Goal: Check status: Check status

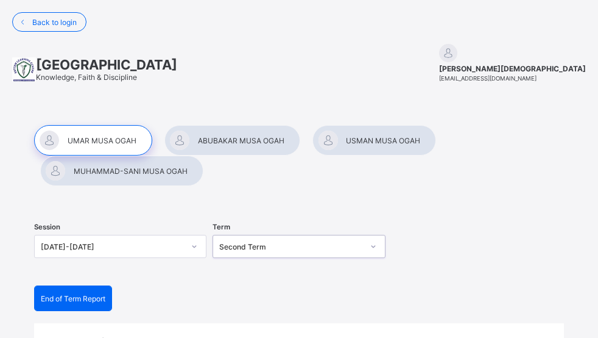
click at [80, 296] on span "End of Term Report" at bounding box center [73, 298] width 65 height 9
click at [43, 22] on span "Back to login" at bounding box center [54, 22] width 44 height 9
click at [371, 134] on div at bounding box center [375, 140] width 124 height 30
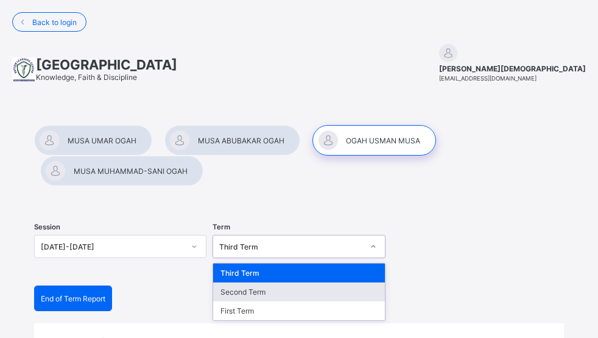
click at [213, 295] on div "Second Term" at bounding box center [298, 291] width 171 height 19
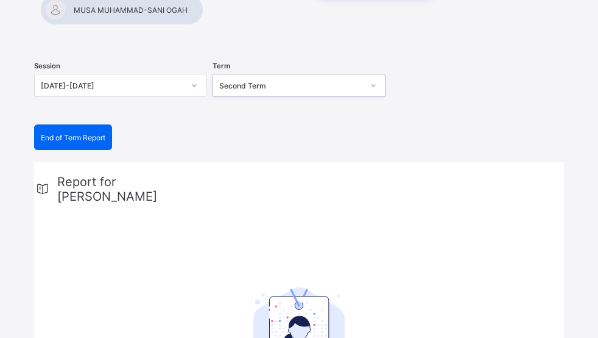
scroll to position [160, 0]
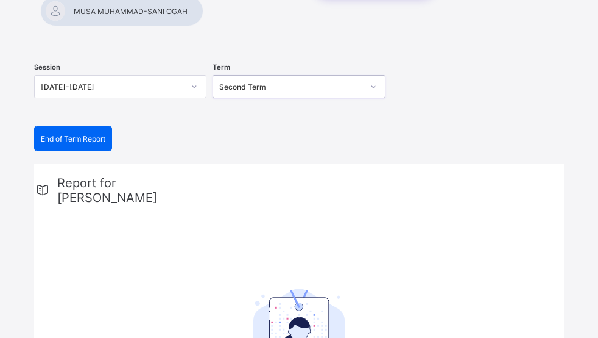
click at [74, 149] on div "End of Term Report" at bounding box center [73, 138] width 77 height 24
click at [62, 129] on div "End of Term Report" at bounding box center [73, 138] width 77 height 24
click at [71, 138] on span "End of Term Report" at bounding box center [73, 138] width 65 height 9
click at [81, 141] on span "End of Term Report" at bounding box center [73, 138] width 65 height 9
click at [74, 146] on div "End of Term Report" at bounding box center [73, 138] width 77 height 24
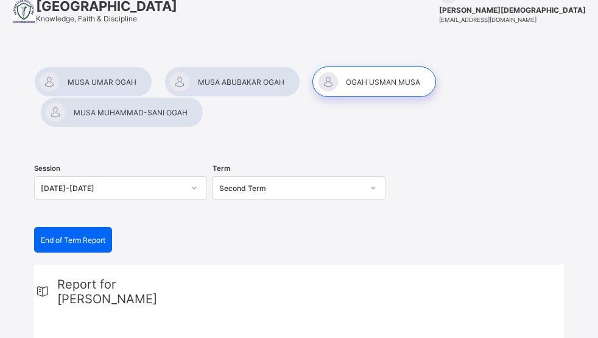
scroll to position [63, 0]
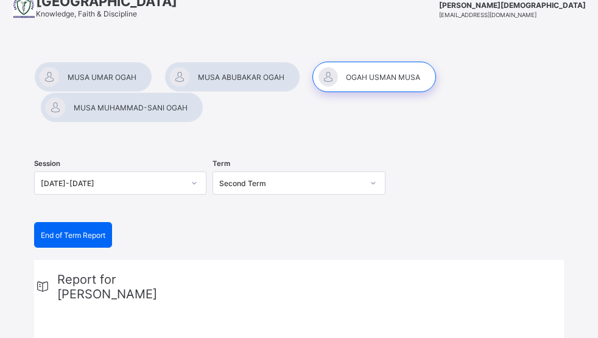
click at [87, 223] on div "End of Term Report" at bounding box center [73, 234] width 77 height 24
click at [82, 232] on span "End of Term Report" at bounding box center [73, 234] width 65 height 9
click at [65, 225] on div "End of Term Report" at bounding box center [73, 234] width 77 height 24
click at [70, 239] on span "End of Term Report" at bounding box center [73, 234] width 65 height 9
click at [69, 246] on div "End of Term Report" at bounding box center [73, 234] width 77 height 24
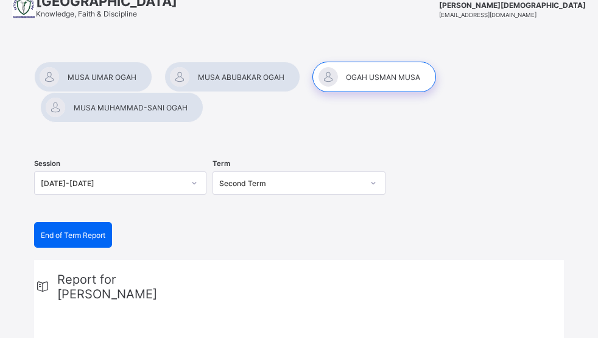
click at [72, 237] on span "End of Term Report" at bounding box center [73, 234] width 65 height 9
click at [83, 225] on div "End of Term Report" at bounding box center [73, 234] width 77 height 24
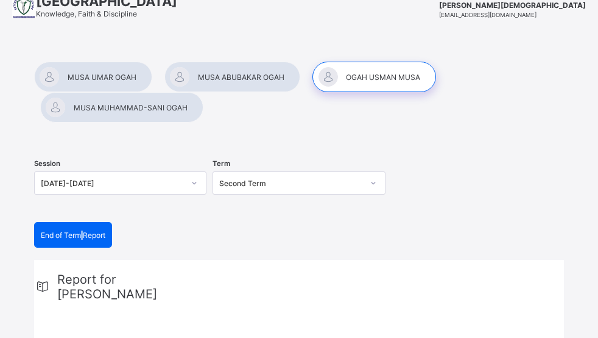
click at [83, 225] on div "End of Term Report" at bounding box center [73, 234] width 77 height 24
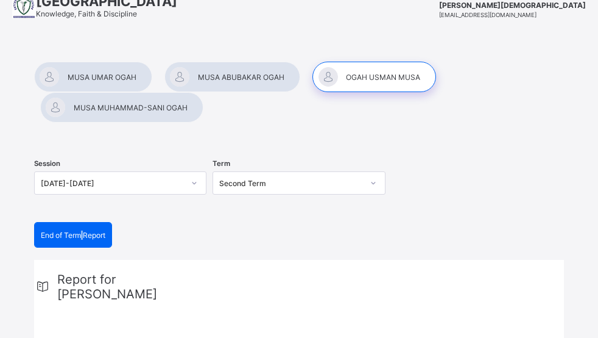
click at [83, 225] on div "End of Term Report" at bounding box center [73, 234] width 77 height 24
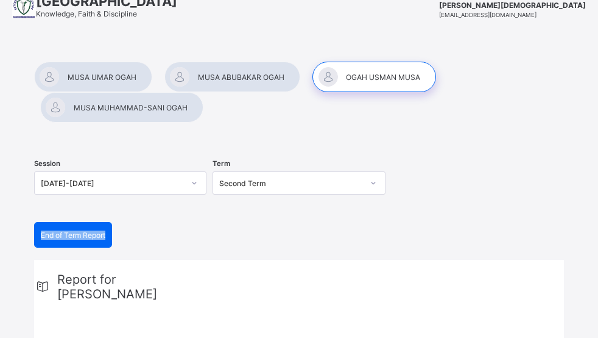
click at [83, 225] on div "End of Term Report" at bounding box center [73, 234] width 77 height 24
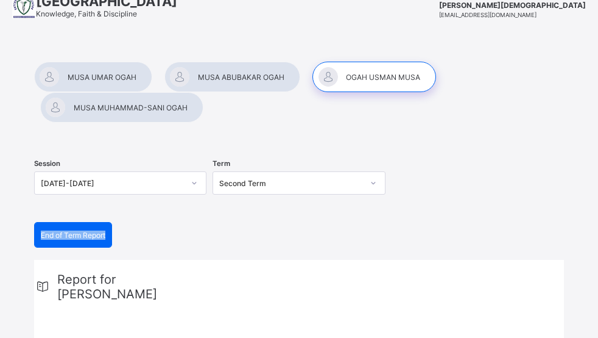
click at [83, 225] on div "End of Term Report" at bounding box center [73, 234] width 77 height 24
click at [44, 241] on div "End of Term Report" at bounding box center [73, 234] width 77 height 24
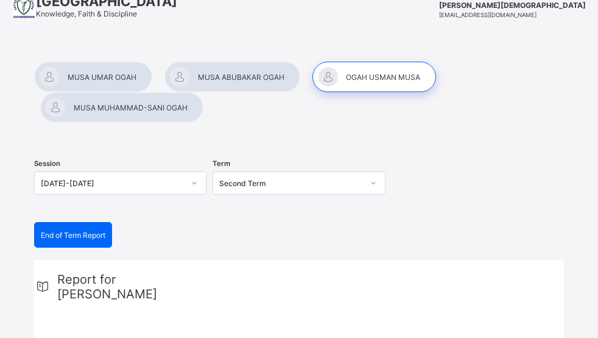
click at [65, 236] on span "End of Term Report" at bounding box center [73, 234] width 65 height 9
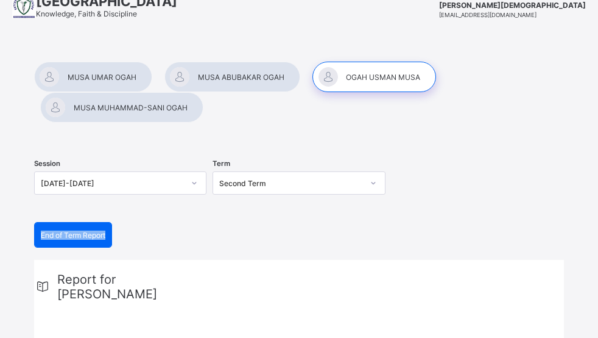
click at [35, 241] on div "End of Term Report" at bounding box center [73, 234] width 77 height 24
click at [73, 229] on div "End of Term Report" at bounding box center [73, 234] width 77 height 24
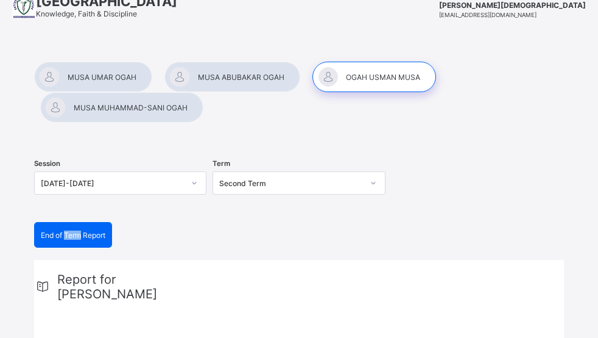
click at [73, 229] on div "End of Term Report" at bounding box center [73, 234] width 77 height 24
click at [100, 239] on div "End of Term Report" at bounding box center [73, 234] width 77 height 24
click at [52, 246] on div "End of Term Report" at bounding box center [73, 234] width 77 height 24
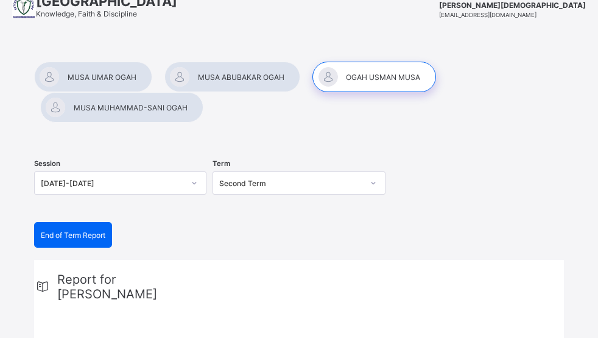
click at [75, 239] on span "End of Term Report" at bounding box center [73, 234] width 65 height 9
click at [85, 235] on span "End of Term Report" at bounding box center [73, 234] width 65 height 9
click at [98, 227] on div "End of Term Report" at bounding box center [73, 234] width 77 height 24
click at [74, 230] on span "End of Term Report" at bounding box center [73, 234] width 65 height 9
click at [84, 239] on div "End of Term Report" at bounding box center [73, 234] width 77 height 24
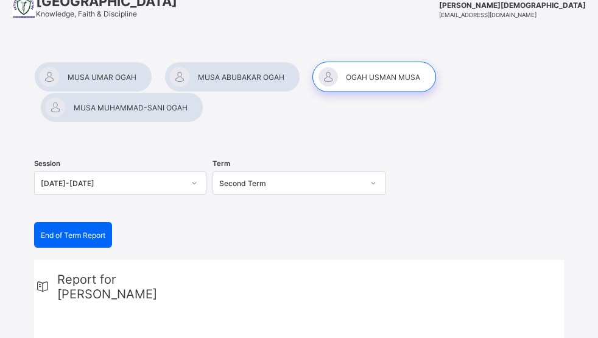
click at [66, 232] on span "End of Term Report" at bounding box center [73, 234] width 65 height 9
click at [63, 236] on span "End of Term Report" at bounding box center [73, 234] width 65 height 9
click at [74, 238] on span "End of Term Report" at bounding box center [73, 234] width 65 height 9
click at [79, 236] on span "End of Term Report" at bounding box center [73, 234] width 65 height 9
click at [81, 244] on div "End of Term Report" at bounding box center [73, 234] width 77 height 24
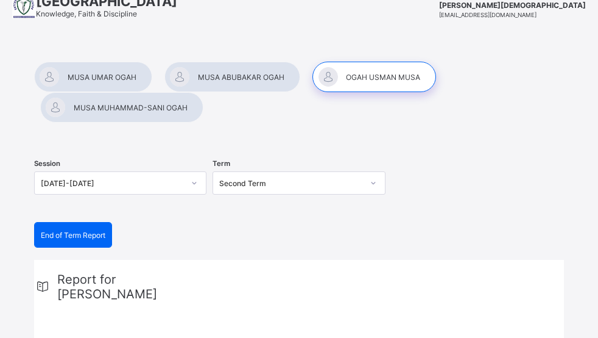
click at [83, 231] on span "End of Term Report" at bounding box center [73, 234] width 65 height 9
click at [63, 233] on span "End of Term Report" at bounding box center [73, 234] width 65 height 9
click at [84, 228] on div "End of Term Report" at bounding box center [73, 234] width 77 height 24
click at [87, 236] on span "End of Term Report" at bounding box center [73, 234] width 65 height 9
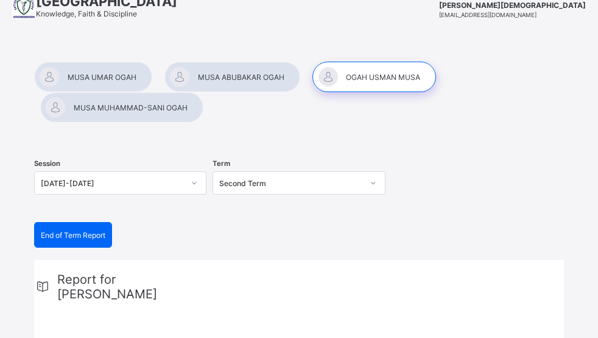
click at [85, 237] on span "End of Term Report" at bounding box center [73, 234] width 65 height 9
click at [78, 235] on span "End of Term Report" at bounding box center [73, 234] width 65 height 9
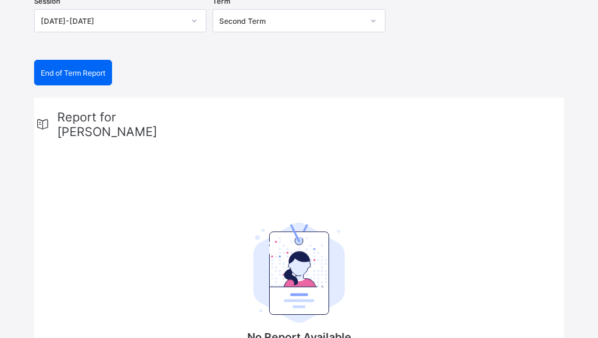
scroll to position [233, 0]
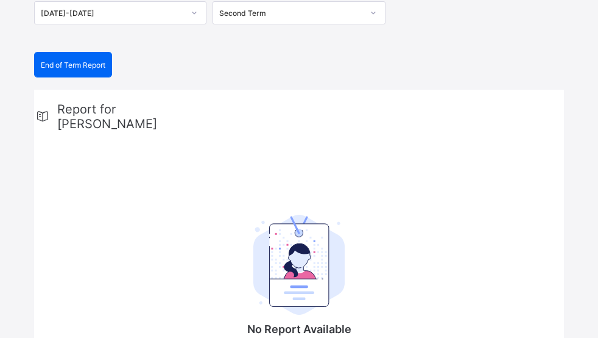
click at [66, 60] on span "End of Term Report" at bounding box center [73, 64] width 65 height 9
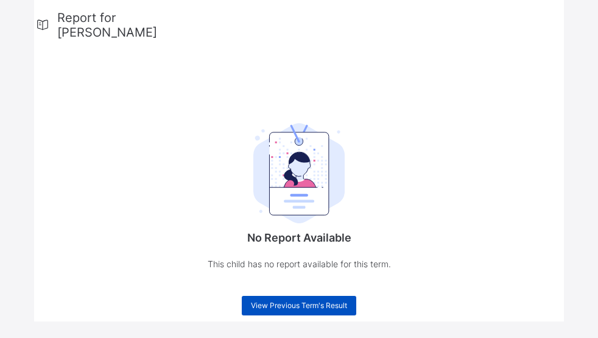
click at [278, 300] on span "View Previous Term's Result" at bounding box center [299, 304] width 96 height 9
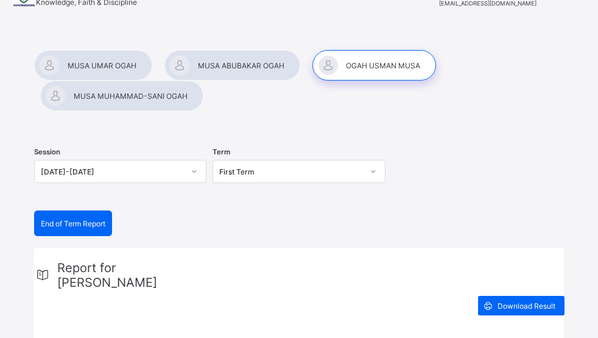
scroll to position [76, 0]
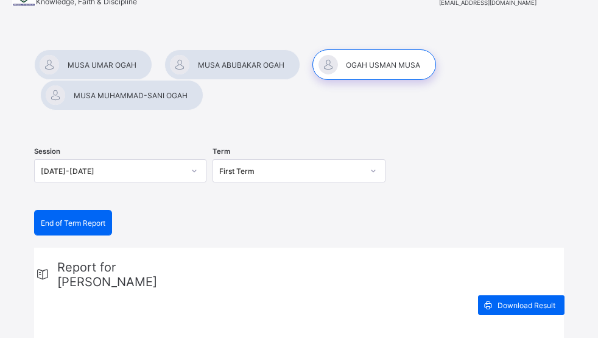
click at [225, 205] on div "Session 2024-2025 Term First Term" at bounding box center [299, 172] width 530 height 75
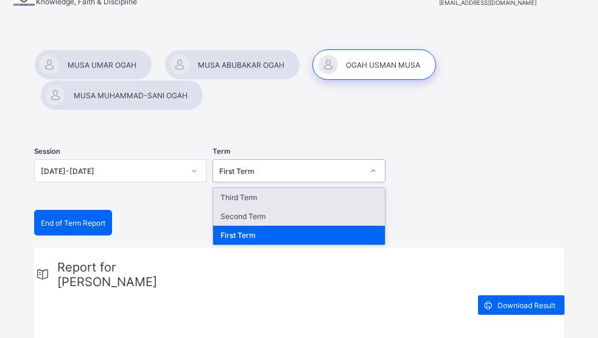
click at [213, 218] on div "Second Term" at bounding box center [298, 216] width 171 height 19
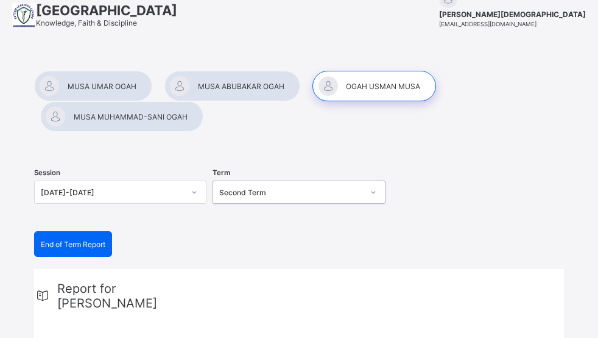
scroll to position [58, 0]
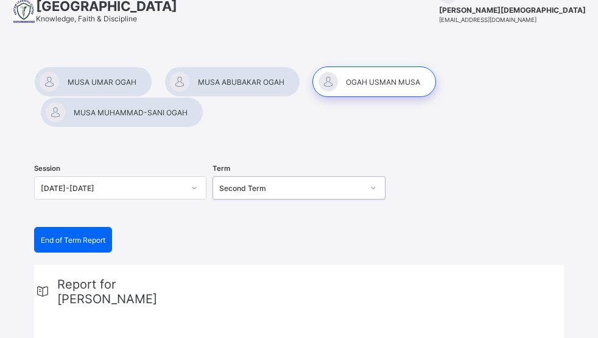
click at [71, 241] on span "End of Term Report" at bounding box center [73, 239] width 65 height 9
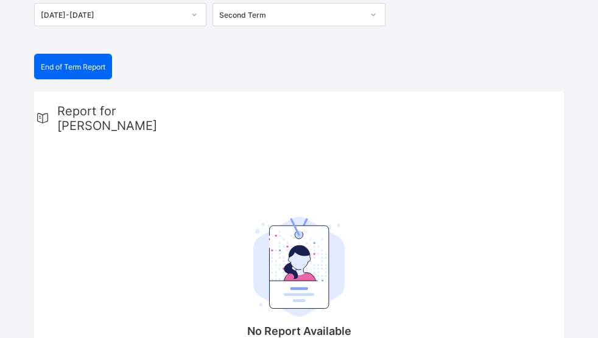
scroll to position [0, 0]
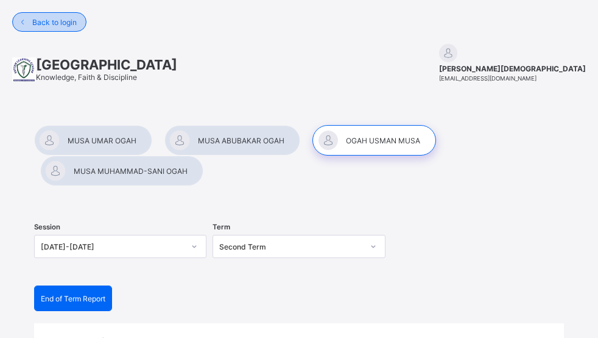
click at [51, 29] on div "Back to login" at bounding box center [49, 21] width 74 height 19
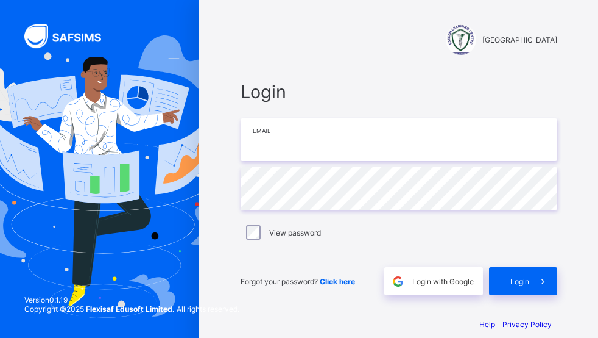
click at [288, 142] on input "email" at bounding box center [399, 139] width 317 height 43
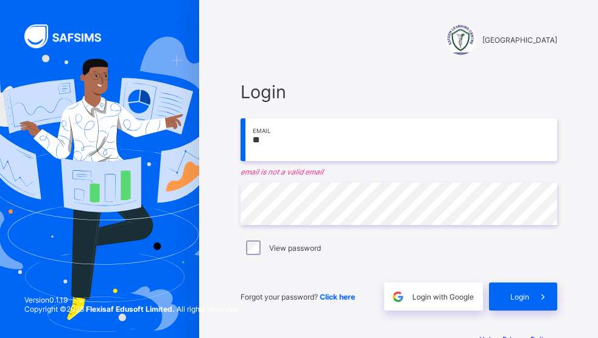
type input "*"
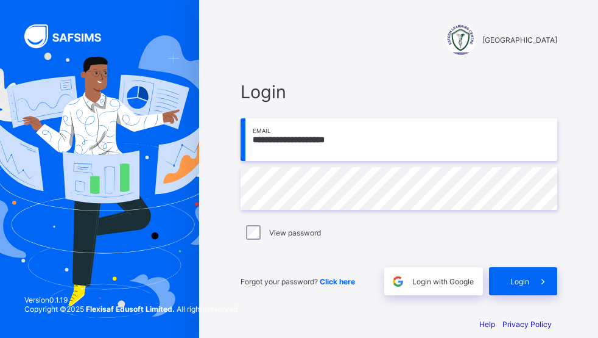
type input "**********"
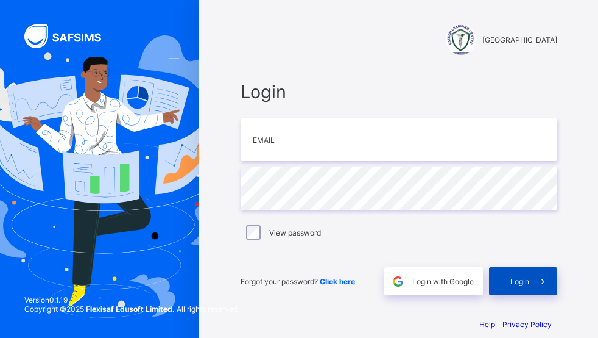
click at [526, 286] on div "Login" at bounding box center [523, 281] width 68 height 28
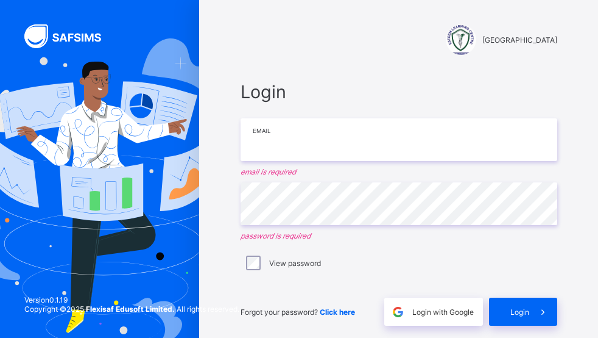
click at [317, 143] on input "email" at bounding box center [399, 139] width 317 height 43
type input "**********"
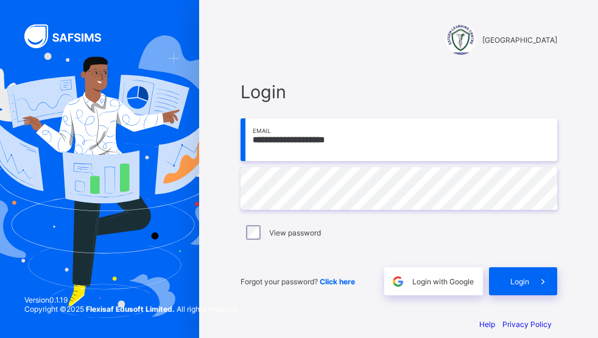
scroll to position [15, 0]
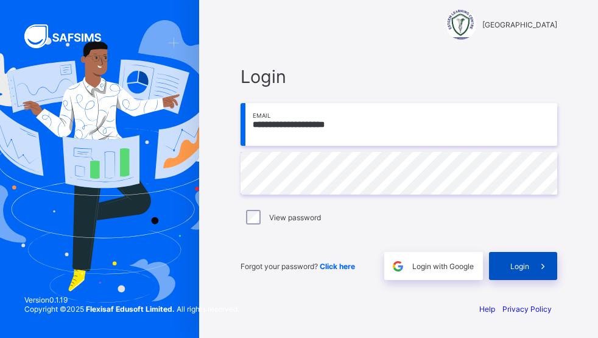
click at [530, 269] on span "Login" at bounding box center [520, 265] width 19 height 9
